Goal: Navigation & Orientation: Go to known website

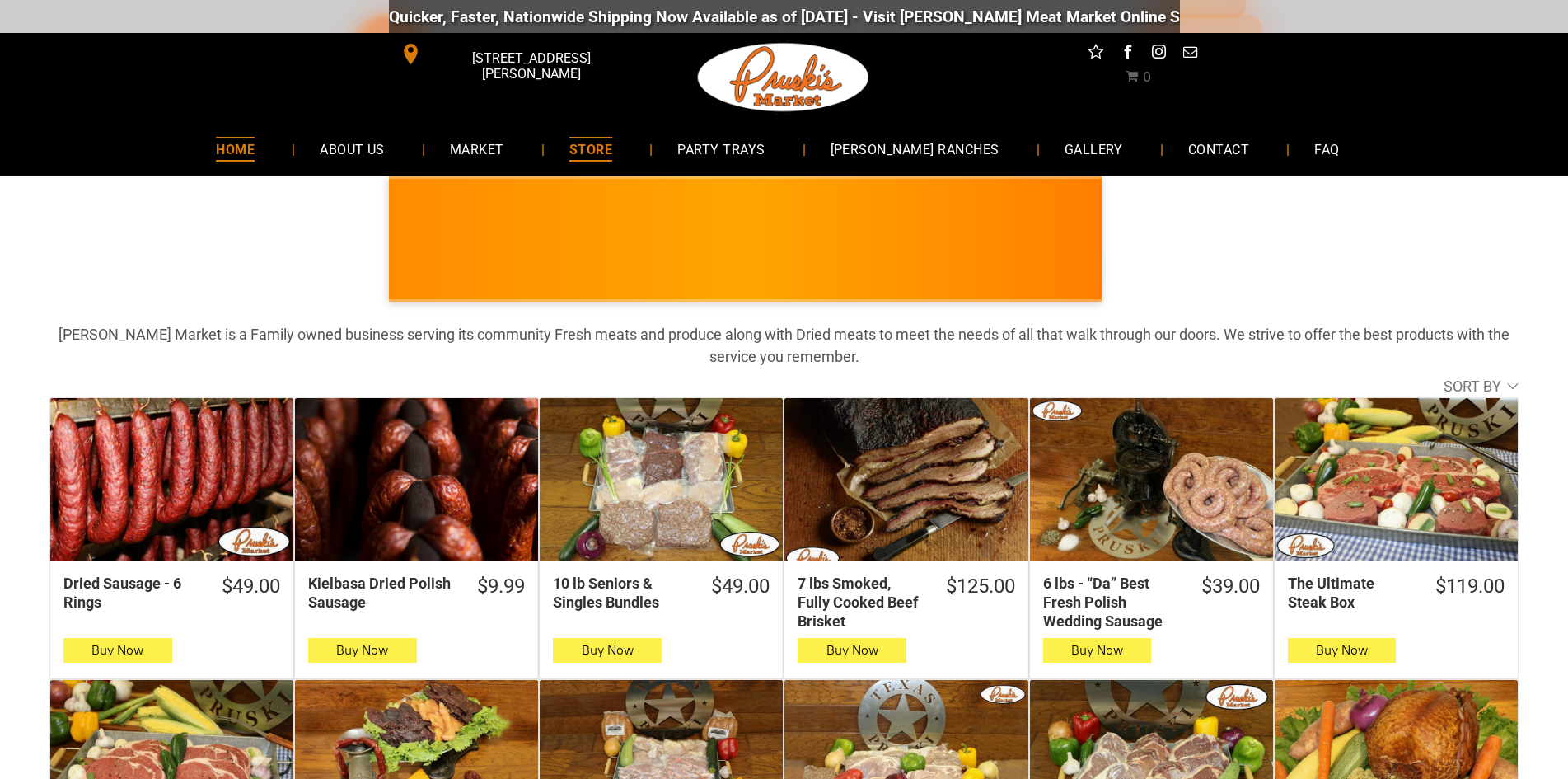
click at [255, 153] on span "HOME" at bounding box center [235, 149] width 38 height 24
